Goal: Find specific page/section: Find specific page/section

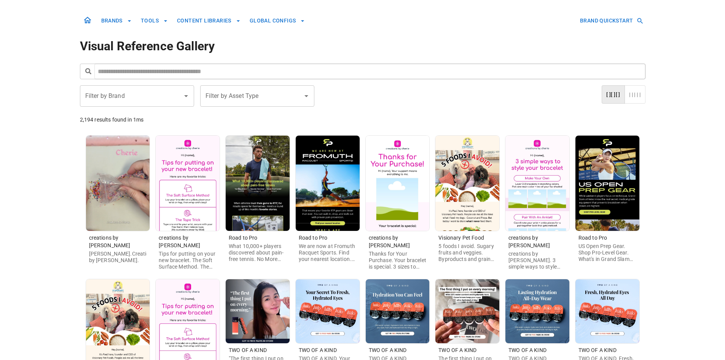
click at [411, 194] on img at bounding box center [398, 182] width 64 height 95
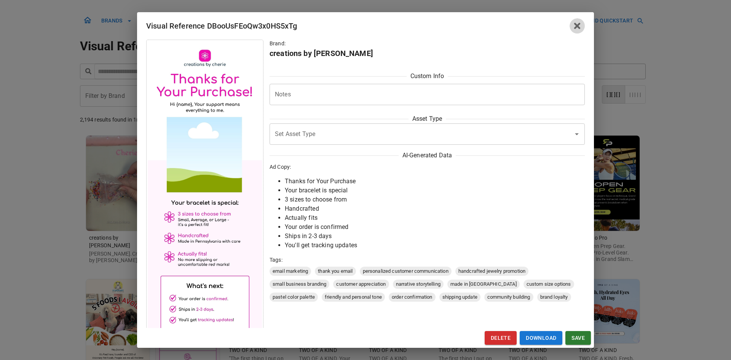
click at [582, 26] on button "button" at bounding box center [576, 25] width 15 height 15
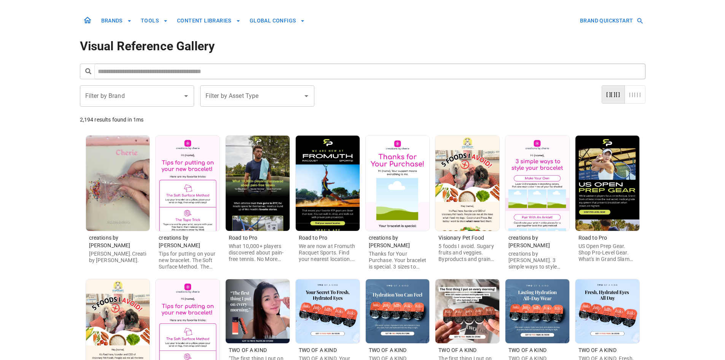
click at [464, 197] on img at bounding box center [467, 182] width 64 height 95
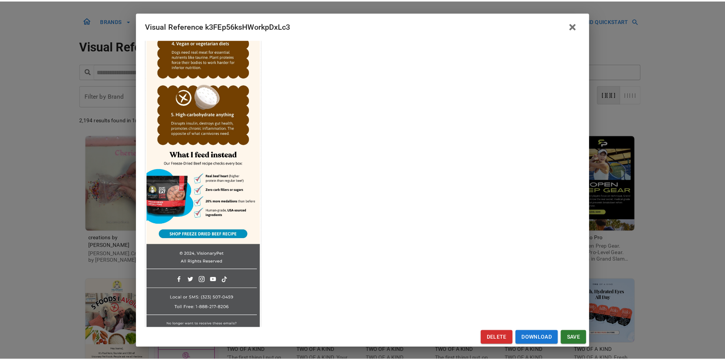
scroll to position [408, 0]
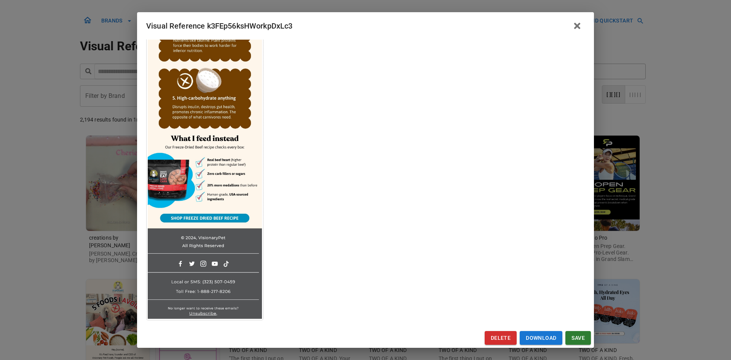
click at [578, 24] on icon "button" at bounding box center [577, 26] width 6 height 6
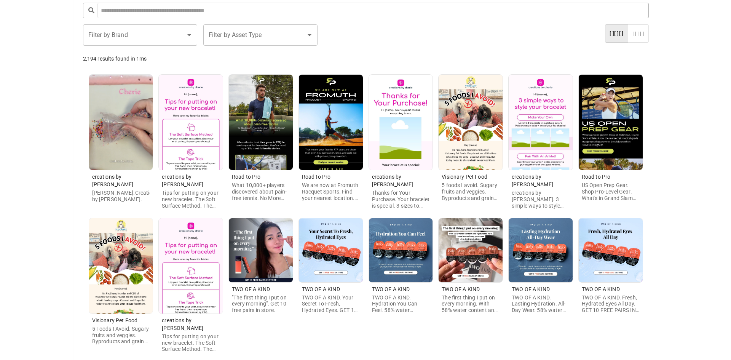
scroll to position [76, 0]
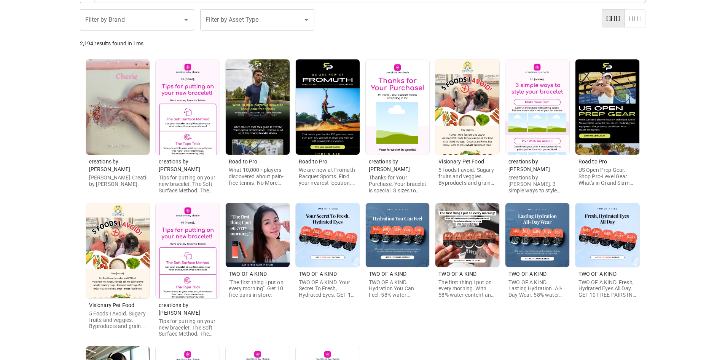
click at [618, 132] on img at bounding box center [607, 106] width 64 height 95
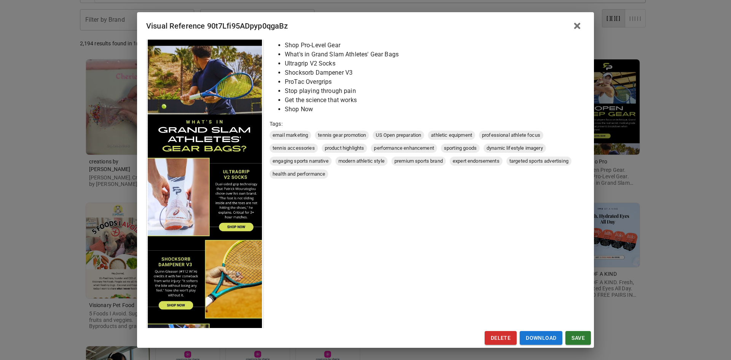
scroll to position [72, 0]
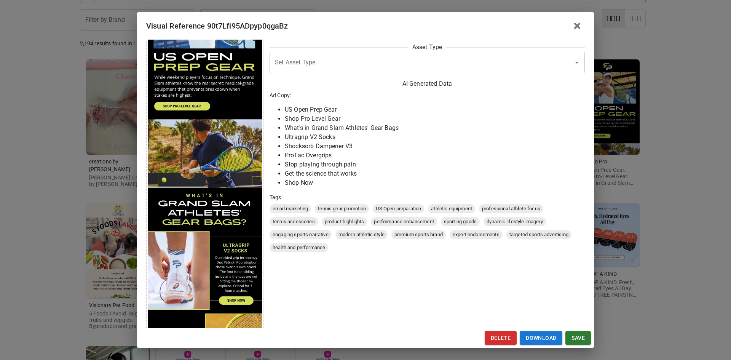
click at [579, 28] on icon "button" at bounding box center [577, 26] width 6 height 6
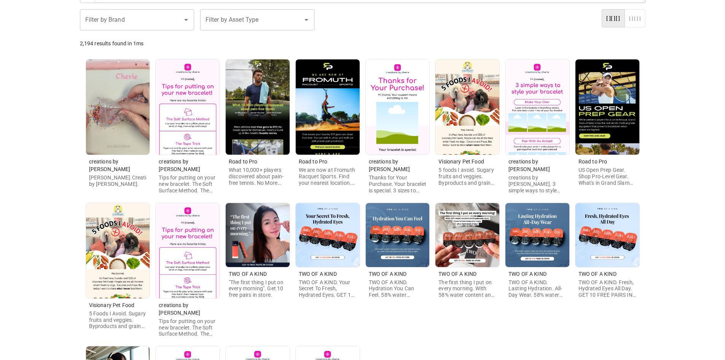
click at [116, 114] on img at bounding box center [118, 106] width 64 height 95
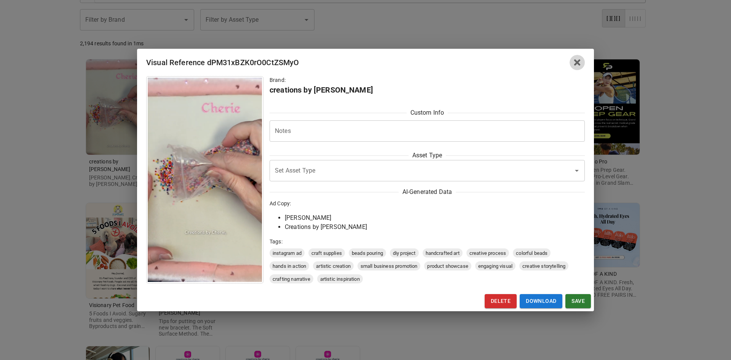
click at [581, 62] on icon "button" at bounding box center [576, 62] width 9 height 9
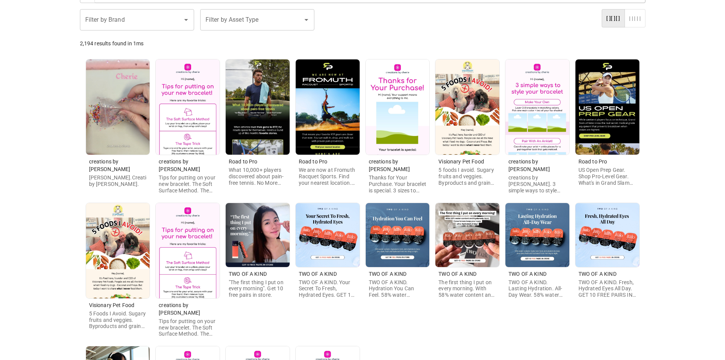
click at [194, 109] on img at bounding box center [188, 106] width 64 height 95
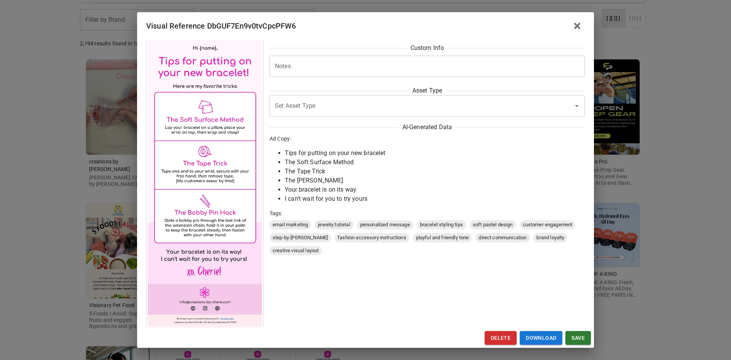
scroll to position [37, 0]
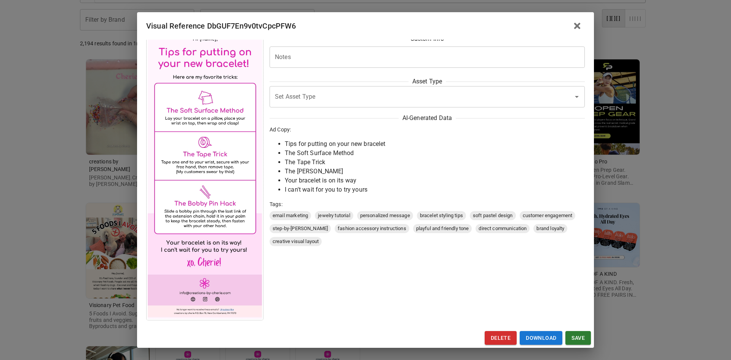
click at [576, 24] on icon "button" at bounding box center [577, 26] width 6 height 6
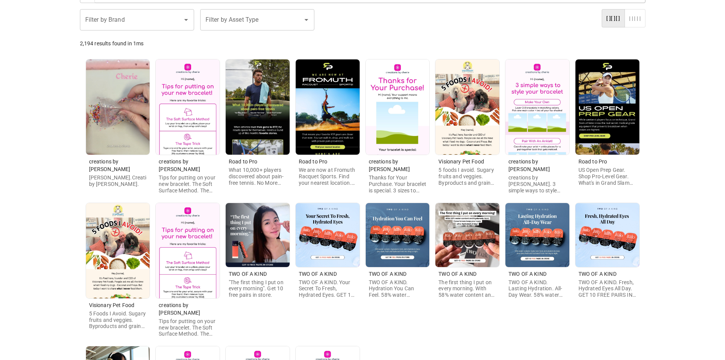
click at [254, 123] on img at bounding box center [258, 106] width 64 height 95
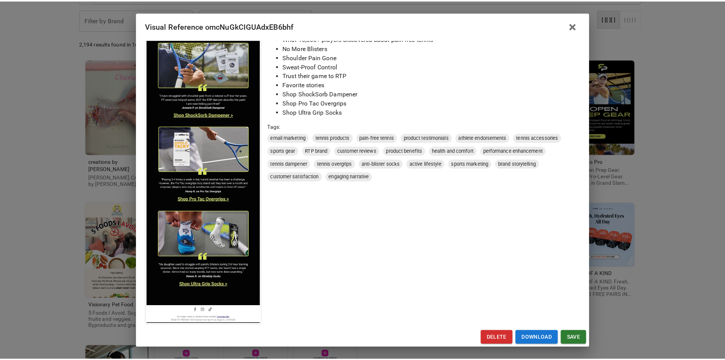
scroll to position [148, 0]
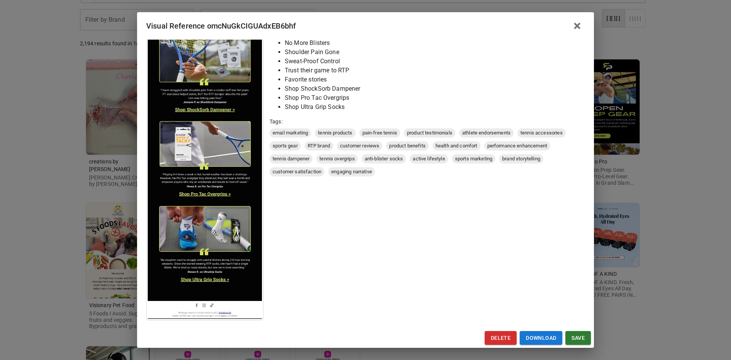
click at [572, 29] on icon "button" at bounding box center [576, 25] width 9 height 9
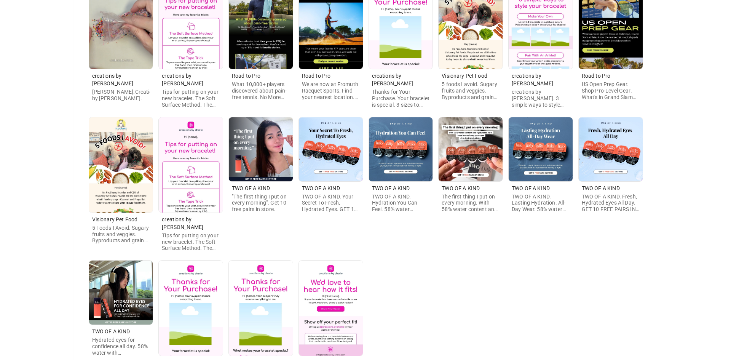
scroll to position [223, 0]
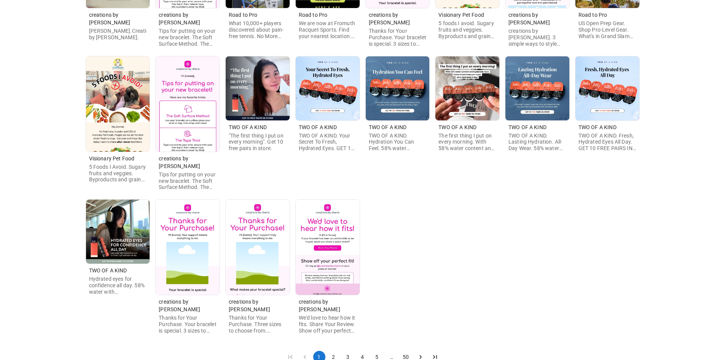
click at [329, 242] on img at bounding box center [328, 246] width 64 height 95
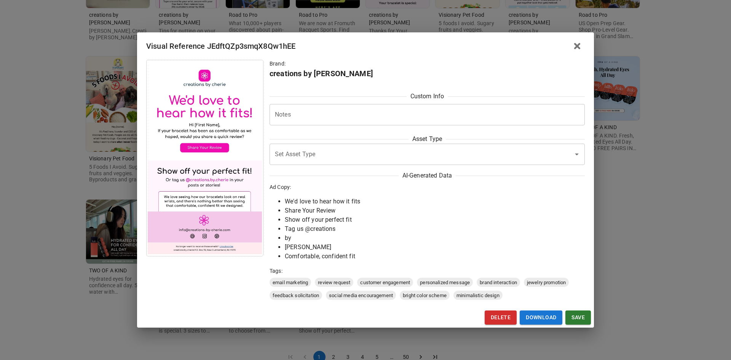
click at [580, 50] on icon "button" at bounding box center [576, 45] width 9 height 9
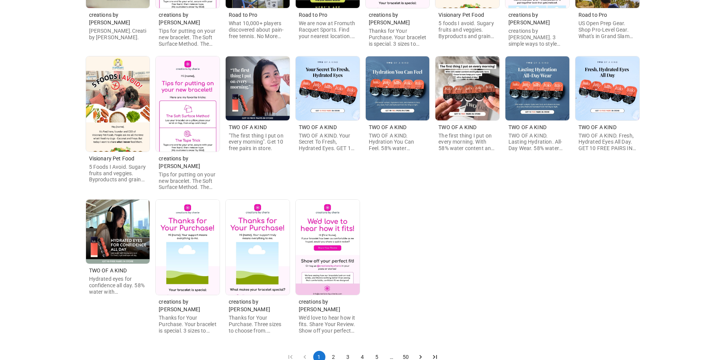
click at [234, 247] on img at bounding box center [258, 246] width 64 height 95
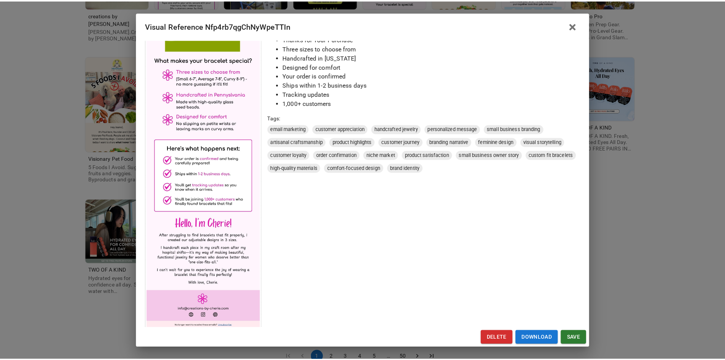
scroll to position [159, 0]
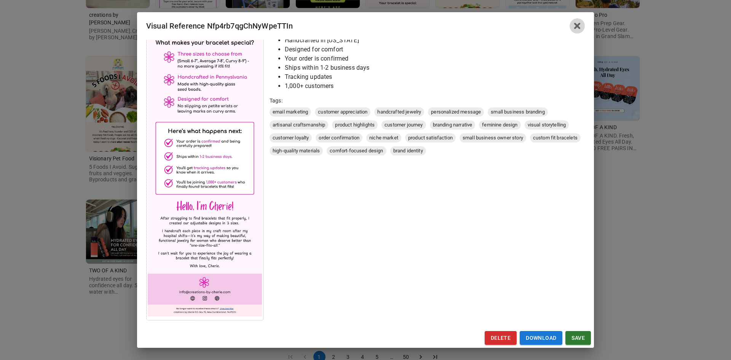
click at [580, 26] on icon "button" at bounding box center [576, 25] width 9 height 9
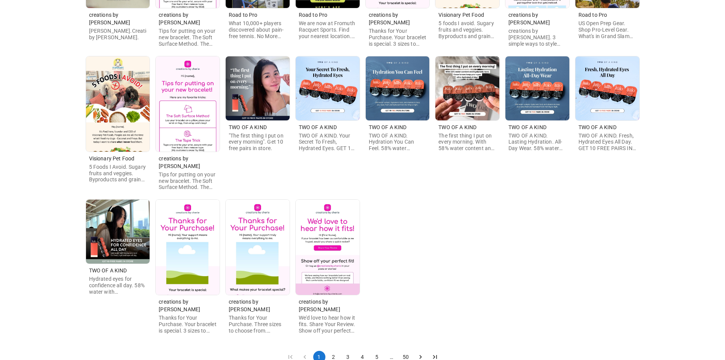
click at [333, 351] on button "2" at bounding box center [334, 357] width 12 height 12
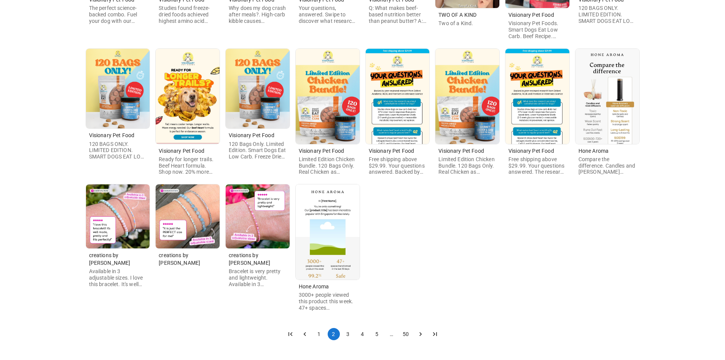
scroll to position [0, 0]
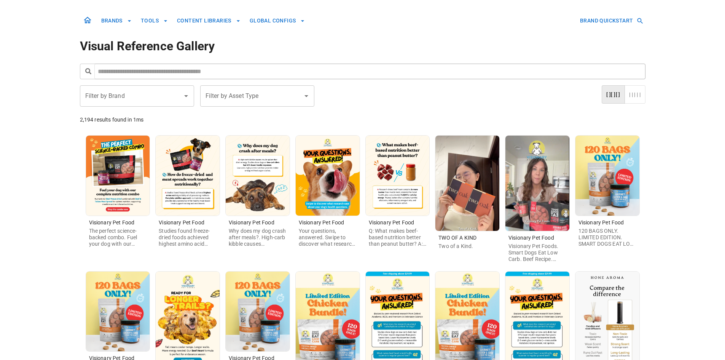
click at [140, 180] on img at bounding box center [118, 175] width 64 height 80
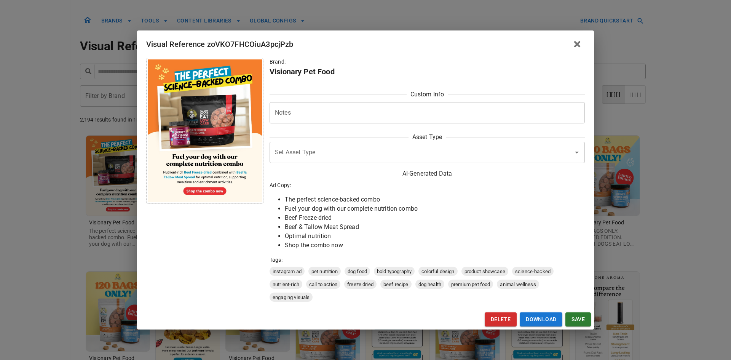
click at [80, 214] on div "Visual Reference zoVKO7FHCOiuA3pcjPzb Brand: Visionary Pet Food Custom Info Not…" at bounding box center [365, 180] width 731 height 360
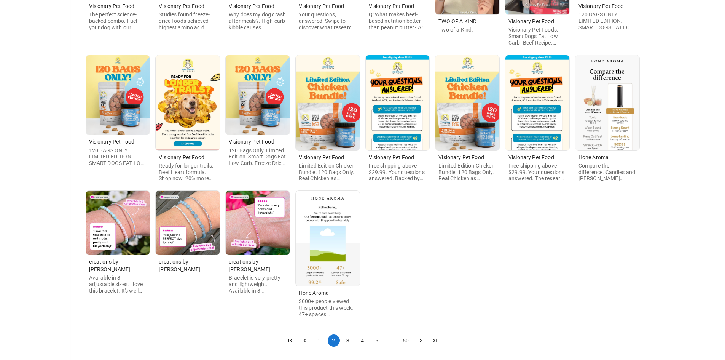
scroll to position [223, 0]
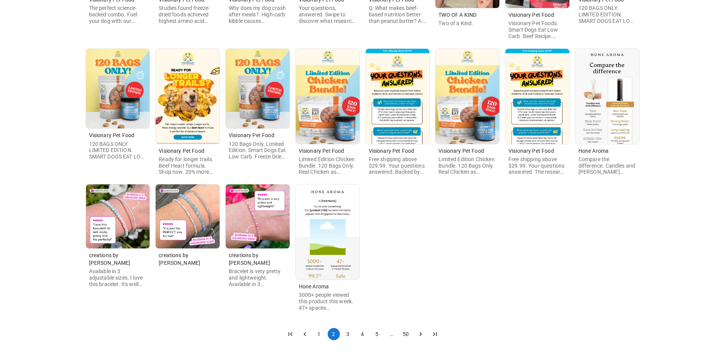
click at [346, 330] on button "3" at bounding box center [348, 334] width 12 height 12
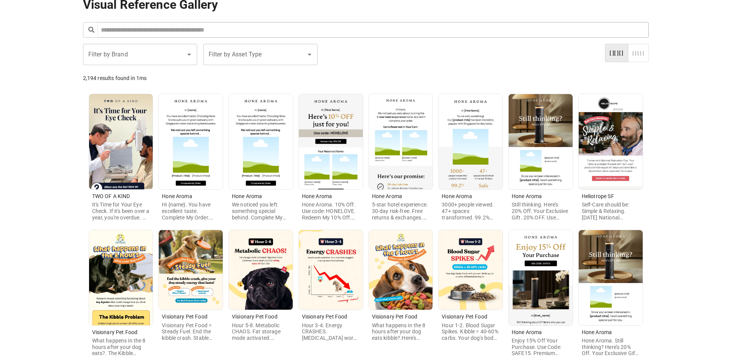
scroll to position [32, 0]
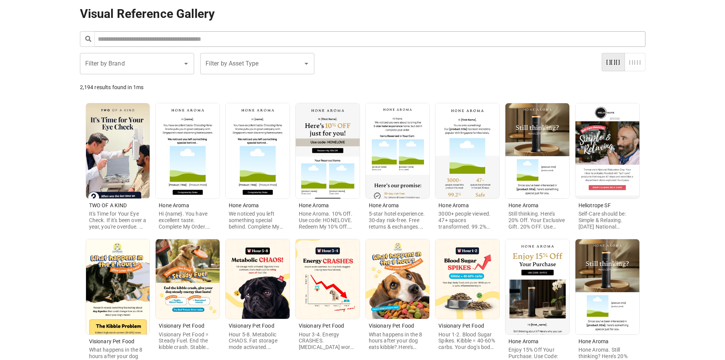
click at [617, 154] on img at bounding box center [607, 150] width 64 height 95
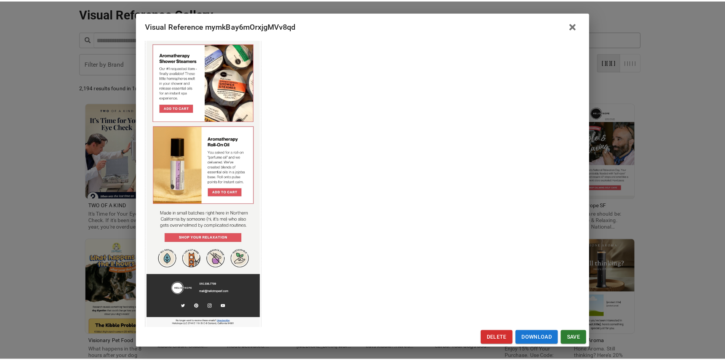
scroll to position [383, 0]
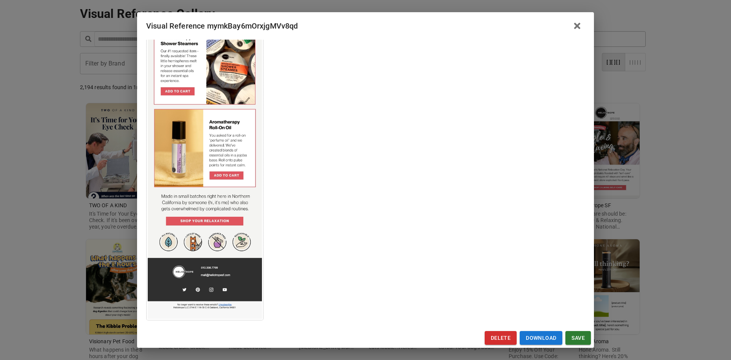
click at [52, 214] on div "Visual Reference mymkBay6mOrxjgMVv8qd Brand: Heliotrope SF Custom Info Notes * …" at bounding box center [365, 180] width 731 height 360
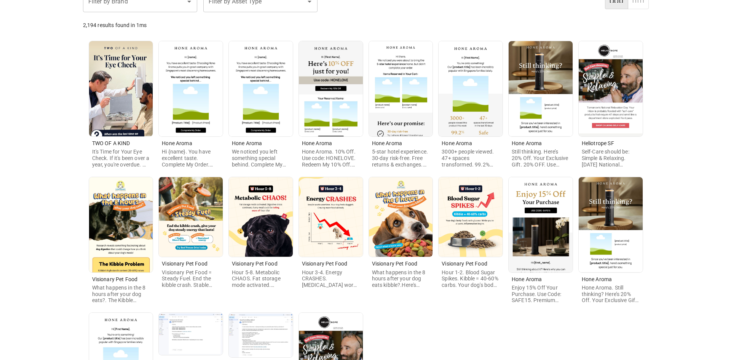
scroll to position [108, 0]
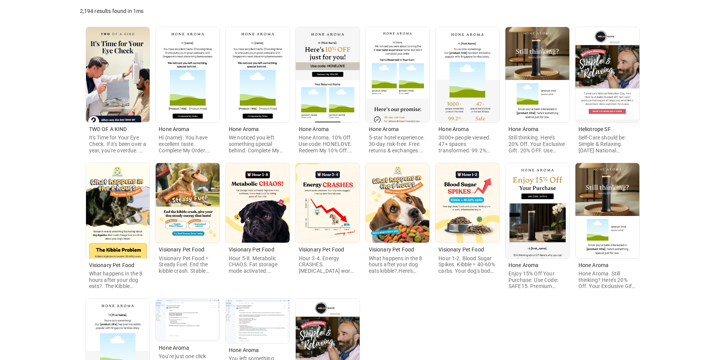
click at [100, 209] on img at bounding box center [118, 210] width 64 height 95
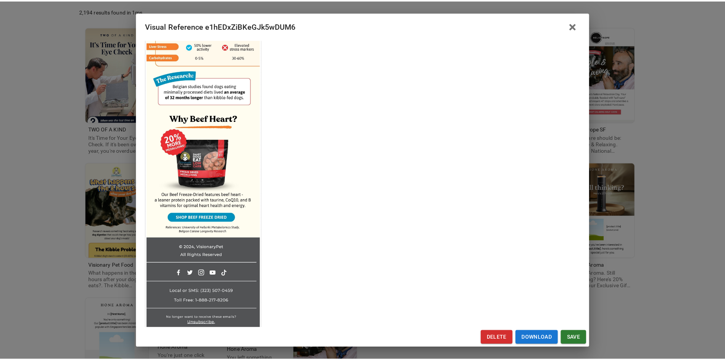
scroll to position [302, 0]
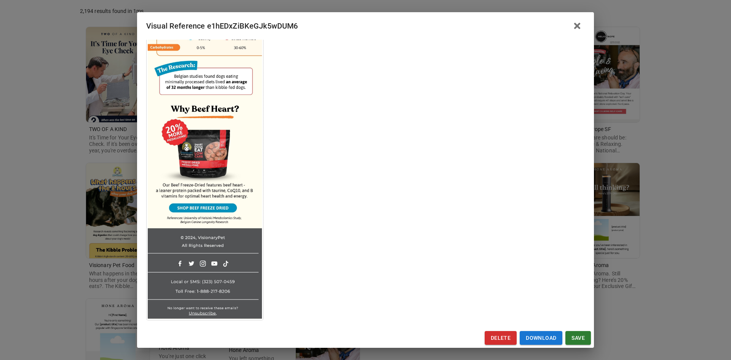
click at [55, 223] on div "Visual Reference e1hEDxZiBKeGJk5wDUM6 Brand: Visionary Pet Food Custom Info Not…" at bounding box center [365, 180] width 731 height 360
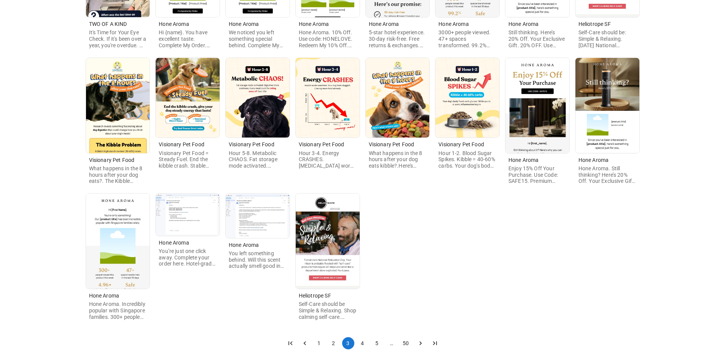
scroll to position [223, 0]
